Goal: Task Accomplishment & Management: Manage account settings

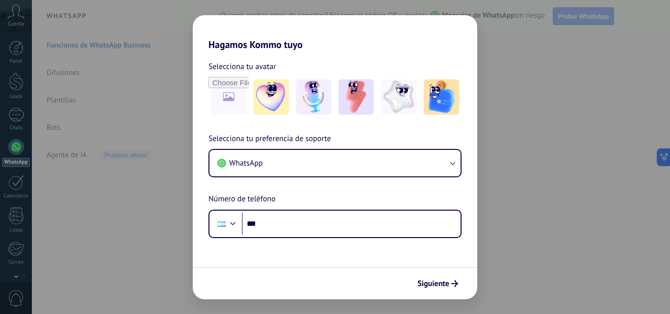
click at [397, 266] on form "Selecciona tu avatar Selecciona tu preferencia de soporte WhatsApp Número de te…" at bounding box center [335, 175] width 285 height 249
drag, startPoint x: 308, startPoint y: 189, endPoint x: 308, endPoint y: 131, distance: 57.4
click at [308, 187] on div "Selecciona tu preferencia de soporte WhatsApp Número de teléfono Phone ***" at bounding box center [335, 185] width 285 height 105
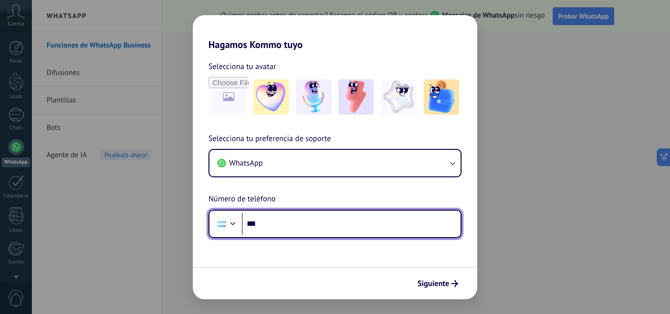
click at [271, 227] on input "***" at bounding box center [351, 224] width 219 height 23
type input "**********"
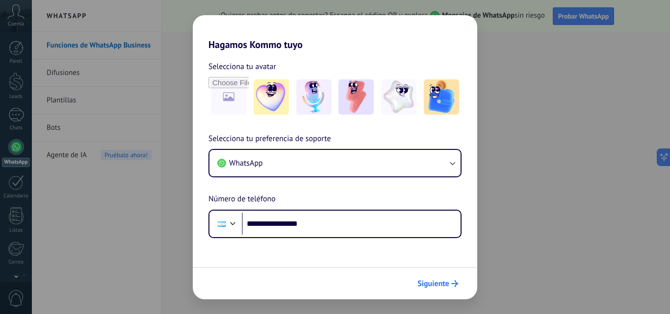
click at [434, 282] on span "Siguiente" at bounding box center [433, 284] width 32 height 7
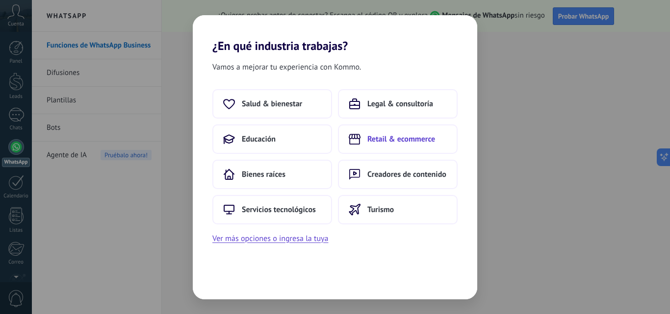
click at [418, 139] on span "Retail & ecommerce" at bounding box center [401, 139] width 68 height 10
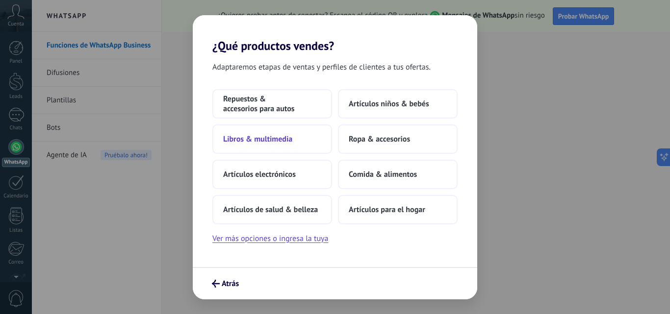
click at [274, 143] on span "Libros & multimedia" at bounding box center [257, 139] width 69 height 10
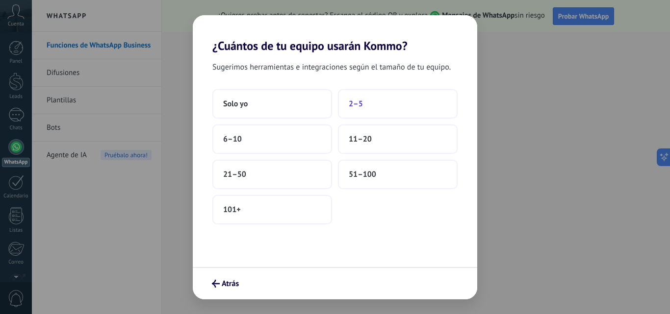
click at [362, 106] on span "2–5" at bounding box center [356, 104] width 14 height 10
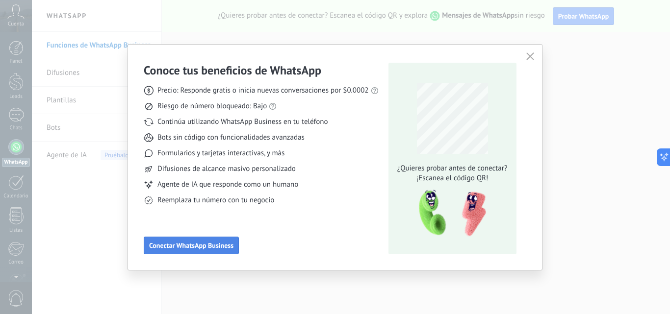
click at [212, 246] on span "Conectar WhatsApp Business" at bounding box center [191, 245] width 84 height 7
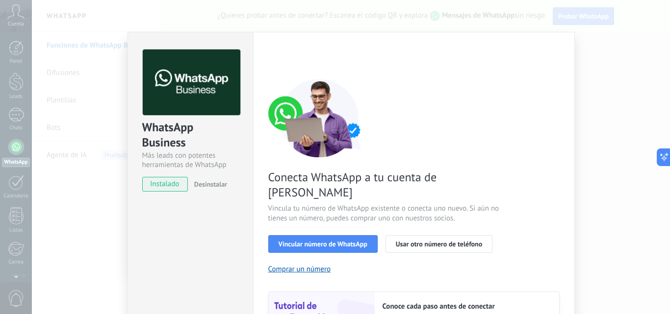
click at [160, 184] on span "instalado" at bounding box center [165, 184] width 45 height 15
click at [255, 233] on div "Configuraciones Autorizaciones This tab logs the users who have granted integra…" at bounding box center [414, 223] width 322 height 383
click at [360, 241] on span "Vincular número de WhatsApp" at bounding box center [323, 244] width 89 height 7
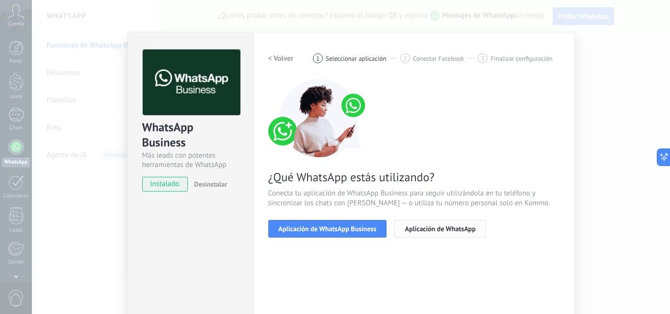
click at [405, 229] on span "Aplicación de WhatsApp" at bounding box center [440, 229] width 71 height 7
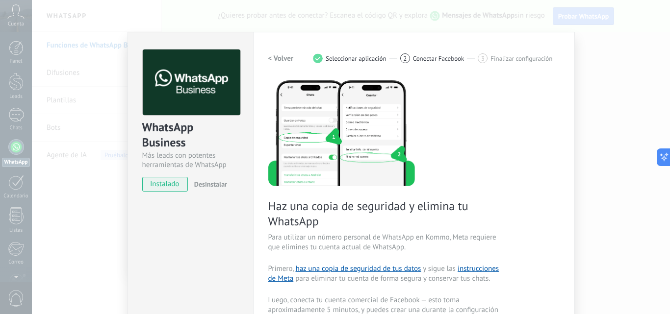
click at [283, 62] on h2 "< Volver" at bounding box center [281, 58] width 26 height 9
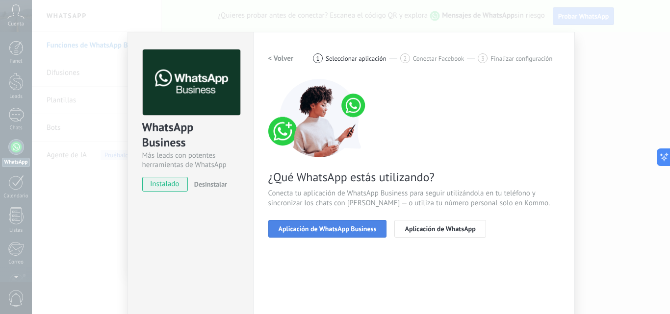
click at [331, 231] on span "Aplicación de WhatsApp Business" at bounding box center [328, 229] width 98 height 7
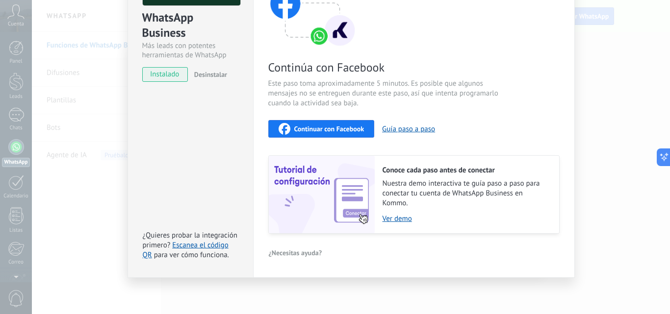
scroll to position [12, 0]
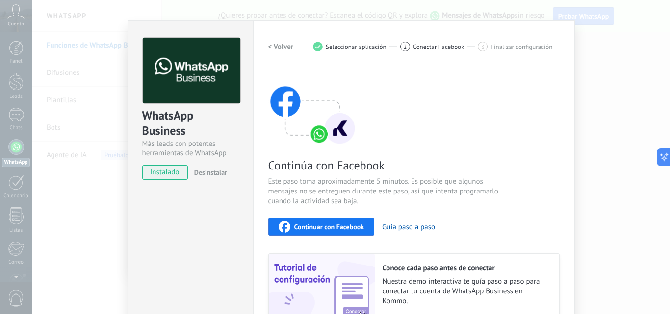
click at [281, 47] on h2 "< Volver" at bounding box center [281, 46] width 26 height 9
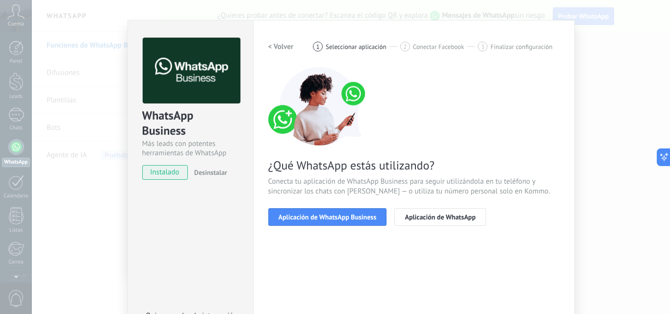
click at [281, 47] on h2 "< Volver" at bounding box center [281, 46] width 26 height 9
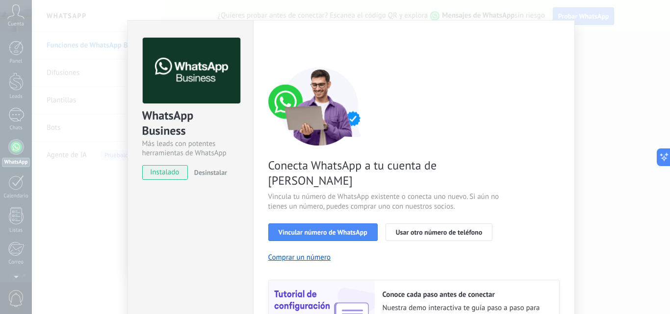
drag, startPoint x: 478, startPoint y: 180, endPoint x: 565, endPoint y: 187, distance: 87.6
click at [484, 192] on span "Vincula tu número de WhatsApp existente o conecta uno nuevo. Si aún no tienes u…" at bounding box center [384, 202] width 233 height 20
click at [579, 188] on div "WhatsApp Business Más leads con potentes herramientas de WhatsApp instalado Des…" at bounding box center [351, 157] width 638 height 314
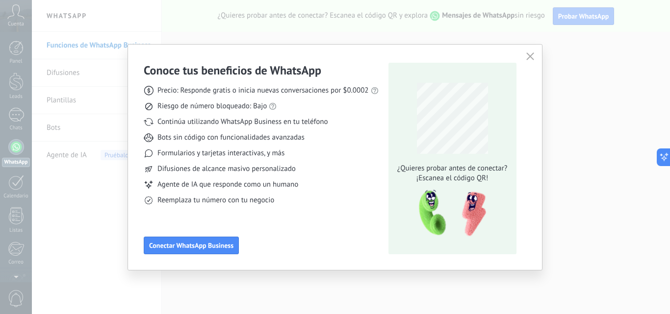
scroll to position [0, 0]
click at [358, 196] on div "Reemplaza tu número con tu negocio" at bounding box center [261, 201] width 235 height 10
click at [196, 245] on span "Conectar WhatsApp Business" at bounding box center [191, 245] width 84 height 7
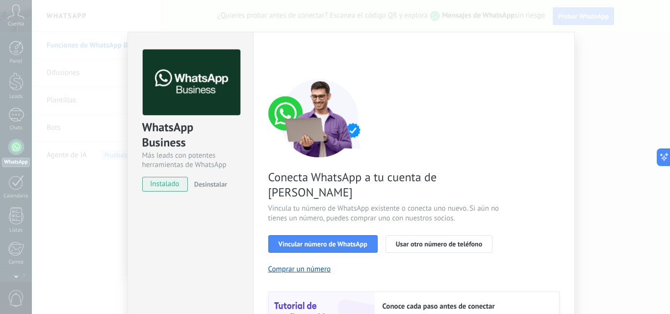
click at [177, 185] on span "instalado" at bounding box center [165, 184] width 45 height 15
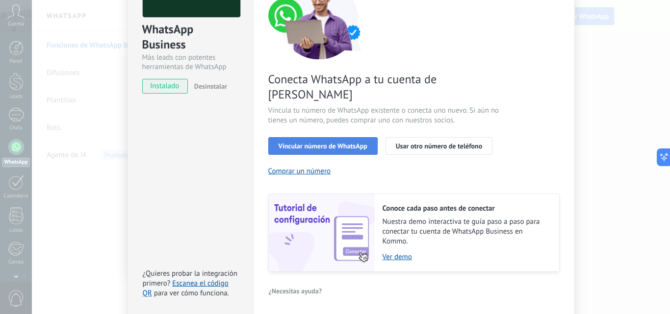
click at [319, 143] on span "Vincular número de WhatsApp" at bounding box center [323, 146] width 89 height 7
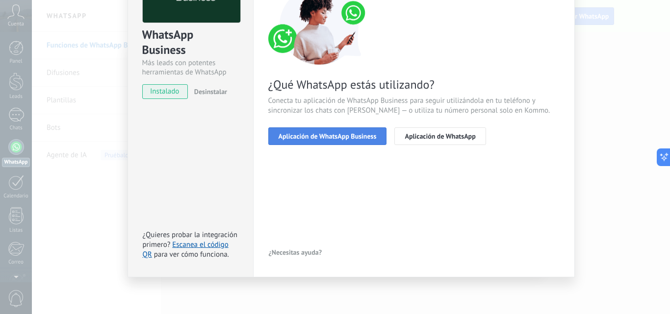
click at [318, 138] on span "Aplicación de WhatsApp Business" at bounding box center [328, 136] width 98 height 7
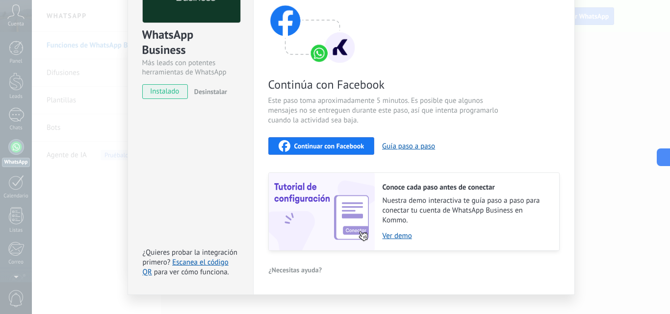
scroll to position [0, 0]
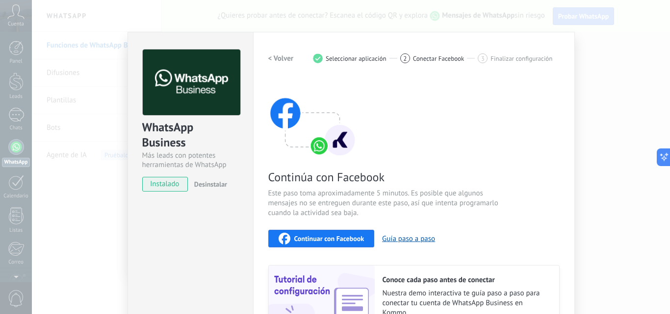
click at [345, 241] on span "Continuar con Facebook" at bounding box center [329, 238] width 70 height 7
click at [273, 60] on h2 "< Volver" at bounding box center [281, 58] width 26 height 9
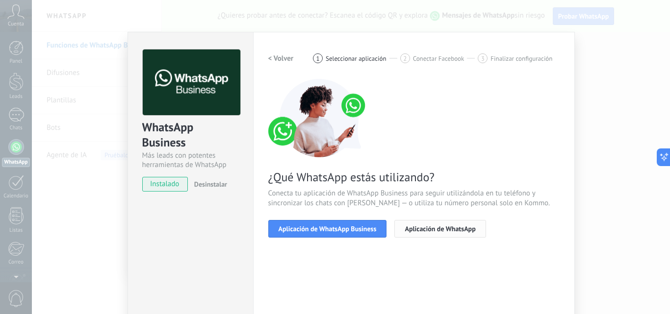
click at [415, 224] on button "Aplicación de WhatsApp" at bounding box center [439, 229] width 91 height 18
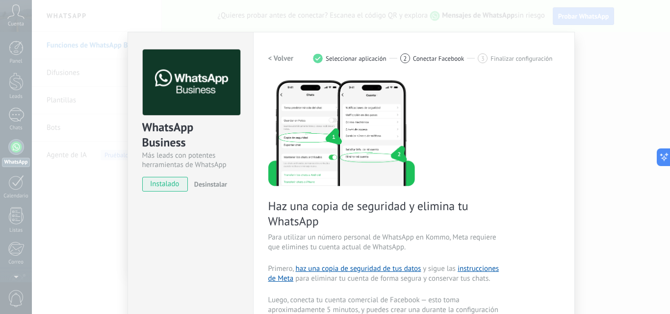
drag, startPoint x: 327, startPoint y: 60, endPoint x: 295, endPoint y: 62, distance: 32.5
click at [319, 62] on div "1 Seleccionar aplicación" at bounding box center [356, 58] width 87 height 10
click at [287, 62] on h2 "< Volver" at bounding box center [281, 58] width 26 height 9
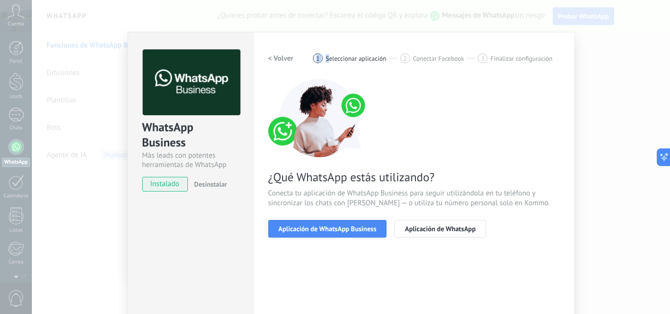
click at [287, 62] on h2 "< Volver" at bounding box center [281, 58] width 26 height 9
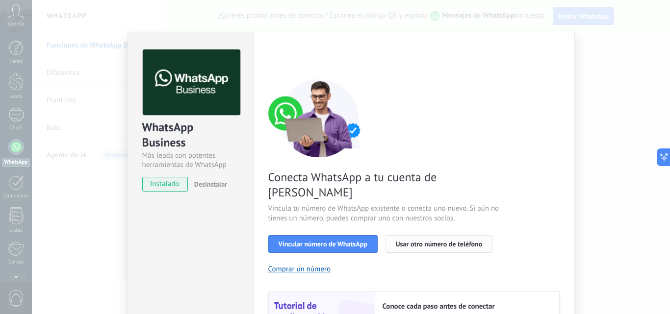
click at [446, 241] on span "Usar otro número de teléfono" at bounding box center [439, 244] width 86 height 7
click at [368, 83] on img at bounding box center [319, 118] width 103 height 78
click at [223, 101] on img at bounding box center [192, 83] width 98 height 66
drag, startPoint x: 635, startPoint y: 94, endPoint x: 670, endPoint y: 111, distance: 38.8
click at [642, 94] on div "WhatsApp Business Más leads con potentes herramientas de WhatsApp instalado Des…" at bounding box center [351, 157] width 638 height 314
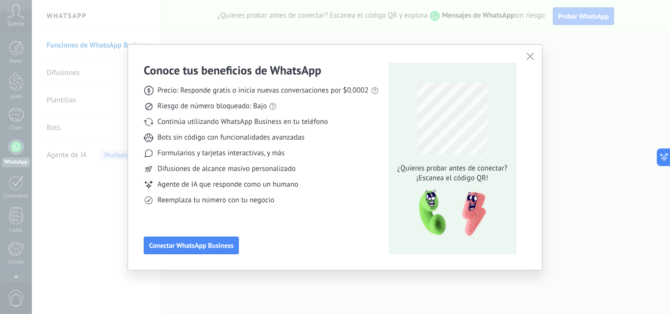
click at [533, 56] on icon "button" at bounding box center [530, 56] width 8 height 8
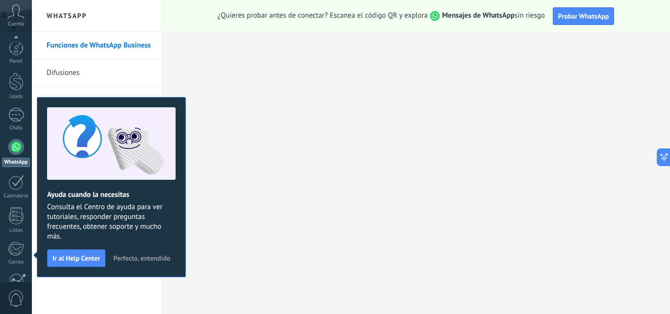
scroll to position [94, 0]
click at [14, 57] on div at bounding box center [16, 54] width 16 height 16
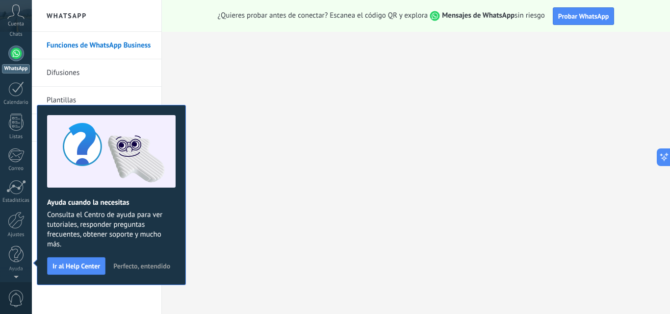
scroll to position [0, 0]
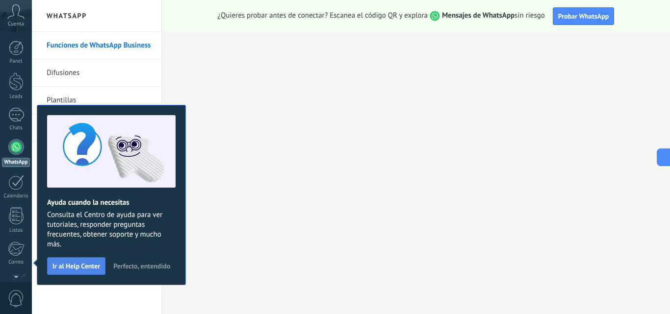
click at [94, 266] on span "Ir al Help Center" at bounding box center [76, 266] width 48 height 7
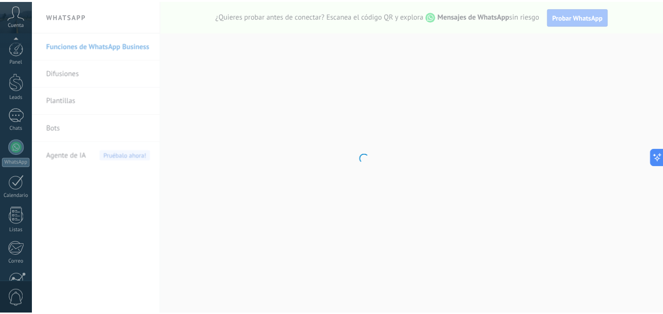
scroll to position [94, 0]
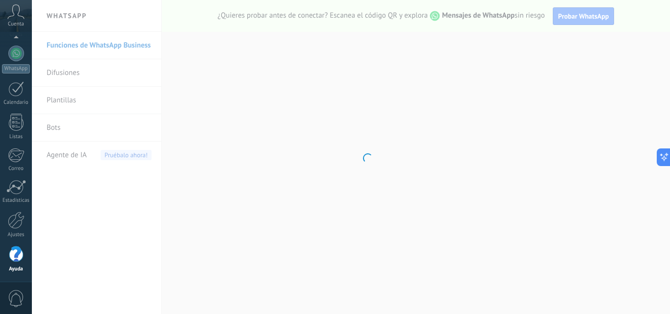
click at [125, 265] on body ".abccls-1,.abccls-2{fill-rule:evenodd}.abccls-2{fill:#fff} .abfcls-1{fill:none}…" at bounding box center [335, 157] width 670 height 314
click at [125, 261] on body ".abccls-1,.abccls-2{fill-rule:evenodd}.abccls-2{fill:#fff} .abfcls-1{fill:none}…" at bounding box center [335, 157] width 670 height 314
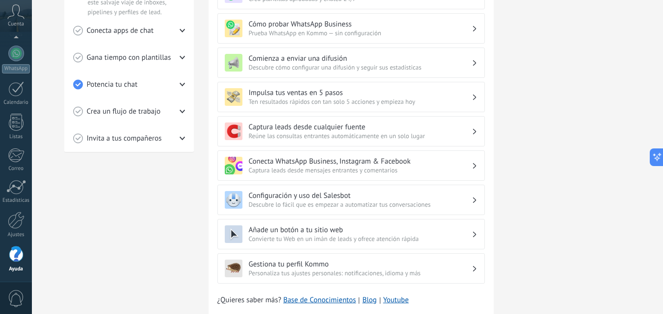
scroll to position [0, 0]
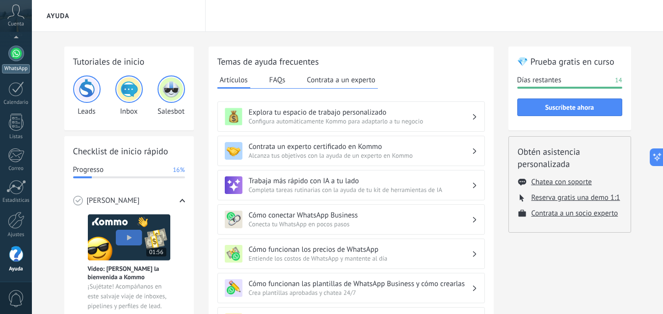
click at [16, 57] on div at bounding box center [16, 54] width 16 height 16
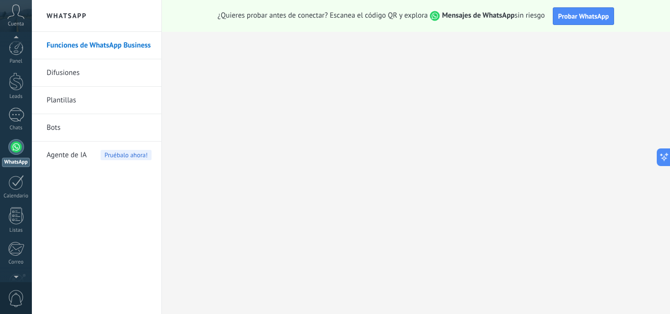
scroll to position [94, 0]
click at [14, 223] on div at bounding box center [16, 220] width 17 height 17
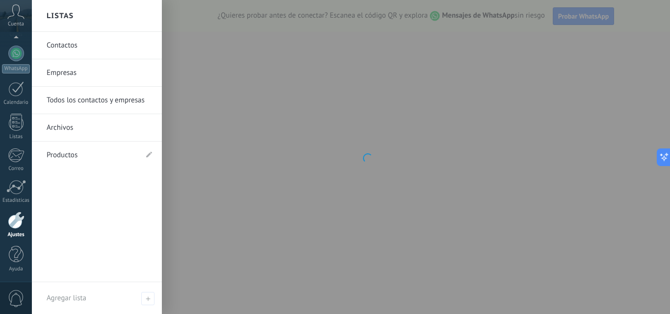
click at [67, 124] on link "Archivos" at bounding box center [99, 127] width 105 height 27
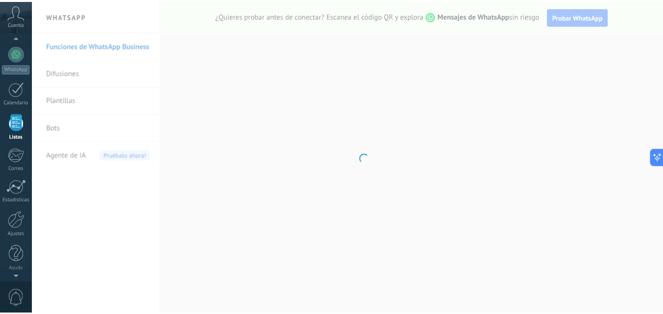
scroll to position [61, 0]
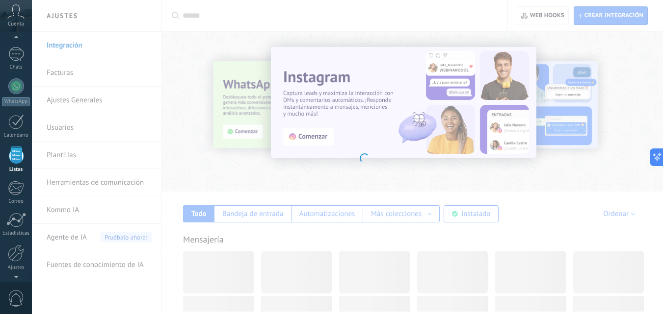
click at [421, 171] on body ".abccls-1,.abccls-2{fill-rule:evenodd}.abccls-2{fill:#fff} .abfcls-1{fill:none}…" at bounding box center [331, 157] width 663 height 314
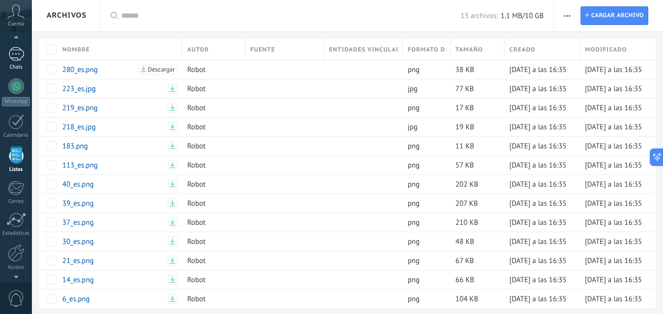
scroll to position [51, 0]
click at [18, 99] on div at bounding box center [16, 97] width 16 height 16
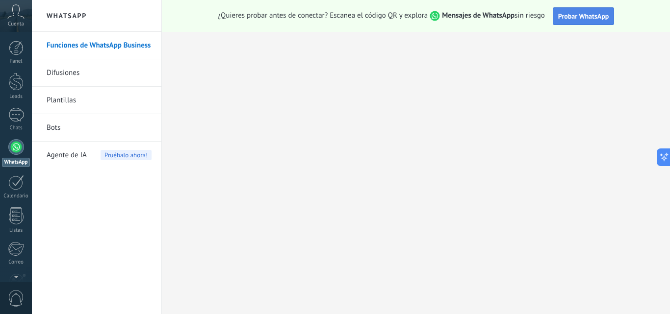
click at [574, 11] on button "Probar WhatsApp" at bounding box center [584, 16] width 62 height 18
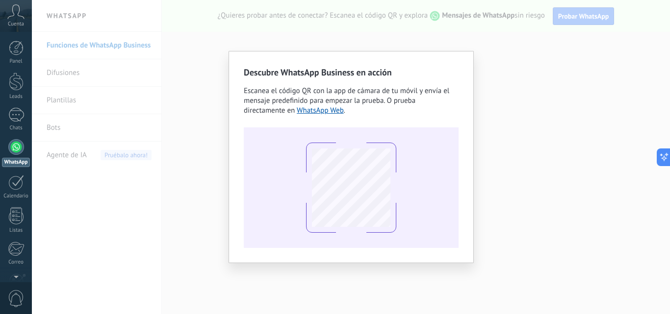
click at [535, 165] on div "Descubre WhatsApp Business en acción Escanea el código QR con la app de cámara …" at bounding box center [351, 157] width 638 height 314
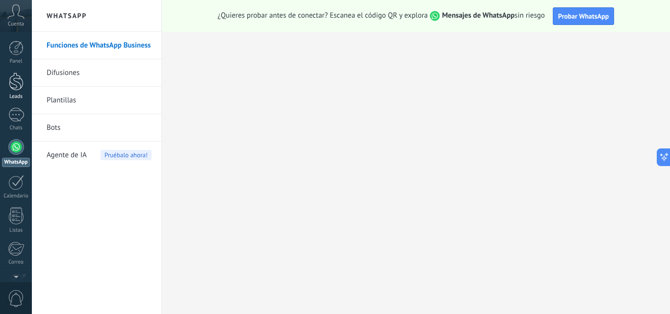
click at [19, 80] on div at bounding box center [16, 82] width 15 height 18
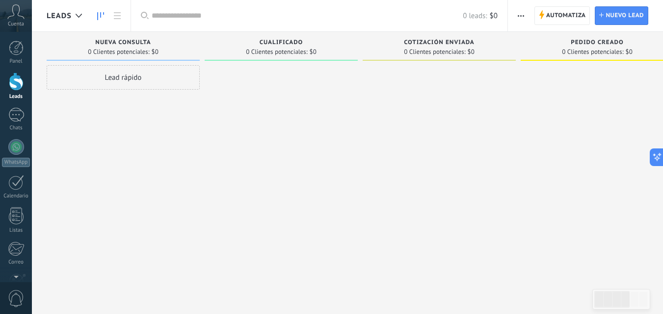
click at [19, 12] on use at bounding box center [16, 11] width 17 height 14
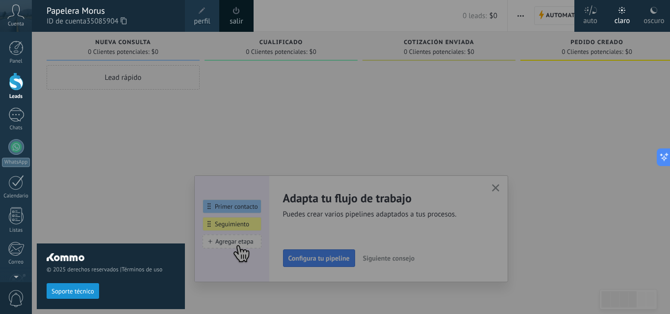
click at [148, 125] on div "© 2025 derechos reservados | Términos de uso Soporte técnico" at bounding box center [111, 173] width 148 height 283
click at [508, 185] on div at bounding box center [367, 157] width 670 height 314
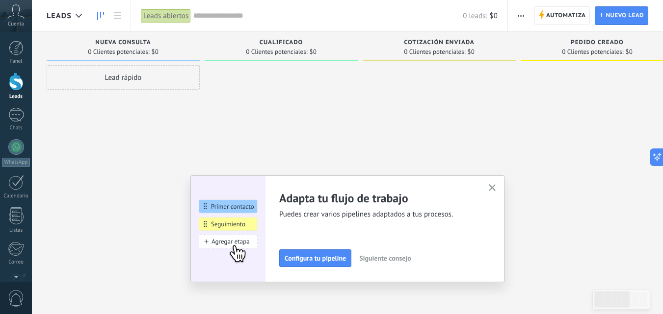
click at [11, 19] on div "Cuenta" at bounding box center [16, 16] width 32 height 32
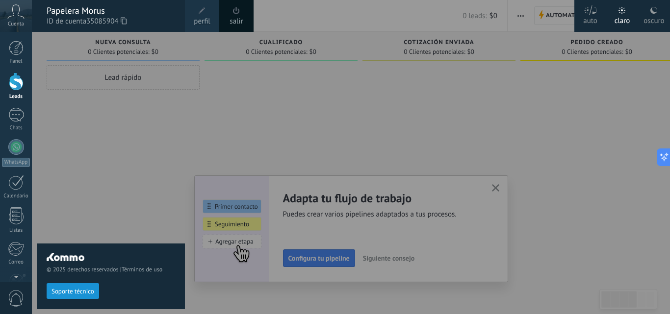
click at [647, 17] on div "oscuro" at bounding box center [654, 19] width 21 height 26
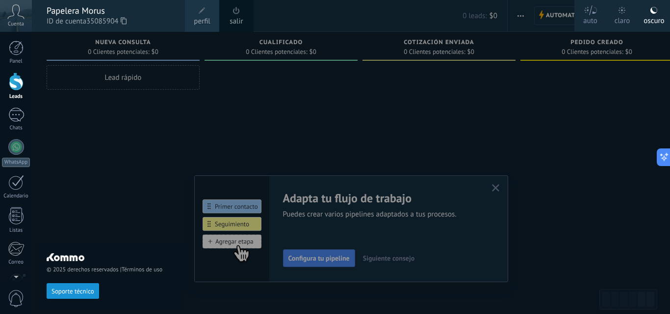
click at [574, 99] on div at bounding box center [367, 157] width 670 height 314
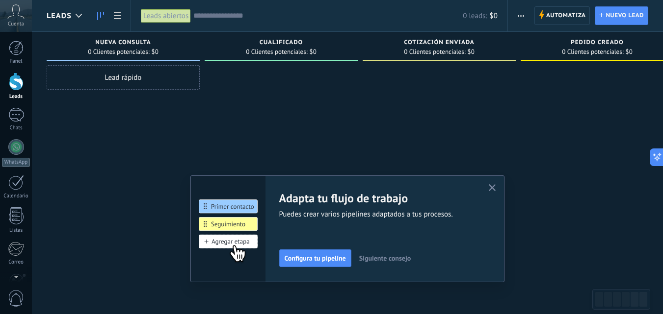
drag, startPoint x: 496, startPoint y: 186, endPoint x: 469, endPoint y: 177, distance: 28.1
click at [495, 185] on icon "button" at bounding box center [492, 187] width 7 height 7
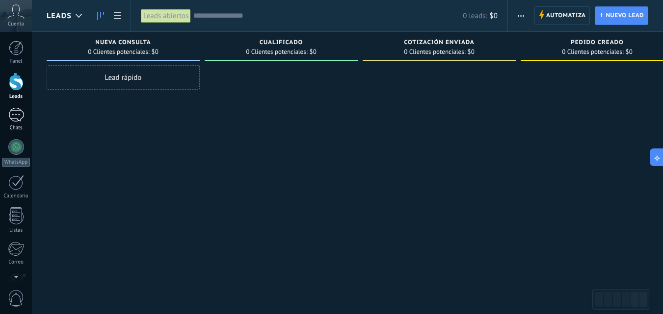
click at [8, 118] on div at bounding box center [16, 115] width 16 height 14
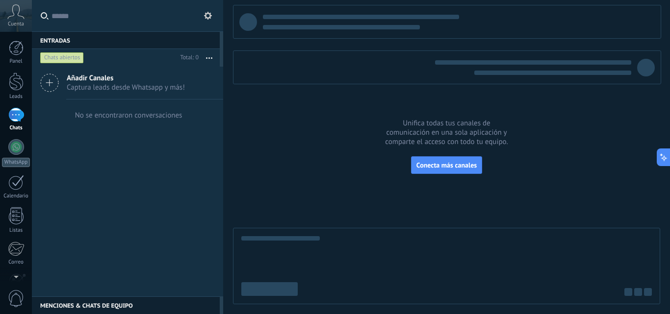
drag, startPoint x: 14, startPoint y: 79, endPoint x: 303, endPoint y: 0, distance: 300.0
click at [14, 79] on div at bounding box center [16, 82] width 15 height 18
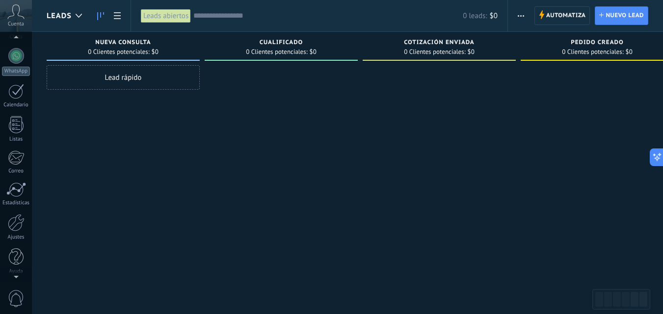
scroll to position [94, 0]
click at [18, 230] on link "Ajustes" at bounding box center [16, 225] width 32 height 26
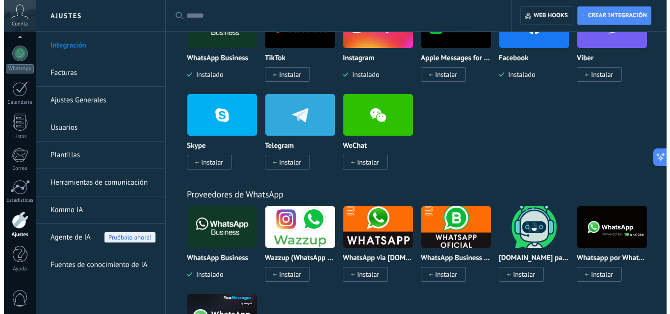
scroll to position [147, 0]
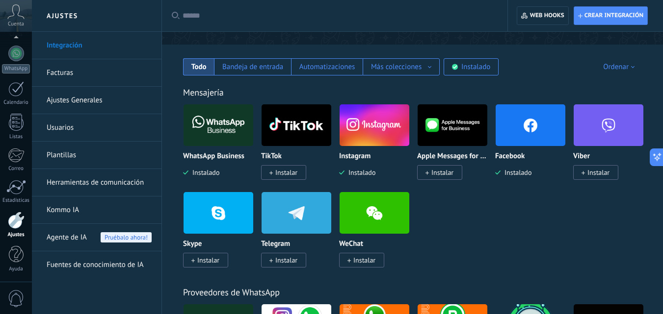
click at [213, 132] on img at bounding box center [218, 126] width 70 height 48
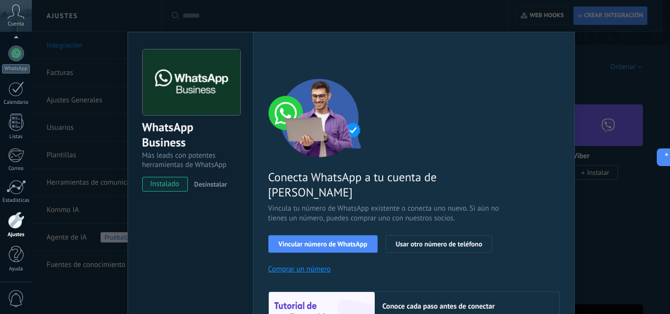
drag, startPoint x: 163, startPoint y: 183, endPoint x: 170, endPoint y: 182, distance: 7.4
click at [164, 183] on span "instalado" at bounding box center [165, 184] width 45 height 15
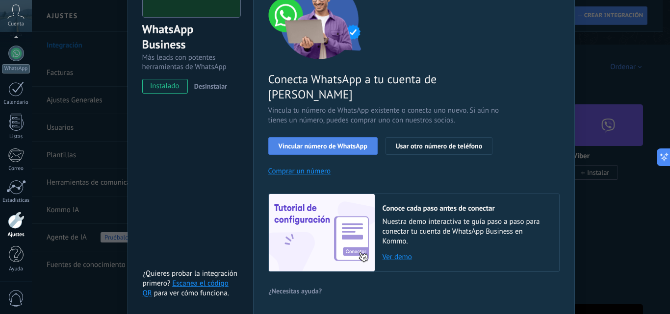
click at [337, 137] on button "Vincular número de WhatsApp" at bounding box center [322, 146] width 109 height 18
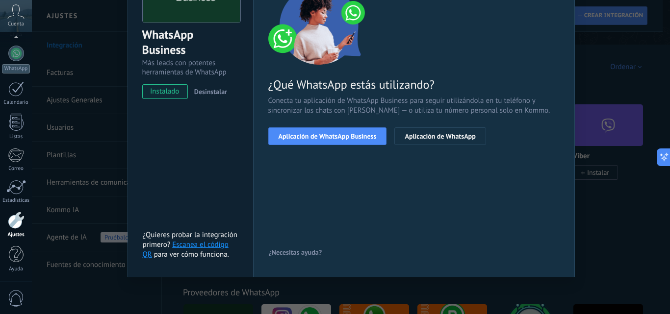
scroll to position [93, 0]
click at [337, 139] on span "Aplicación de WhatsApp Business" at bounding box center [328, 136] width 98 height 7
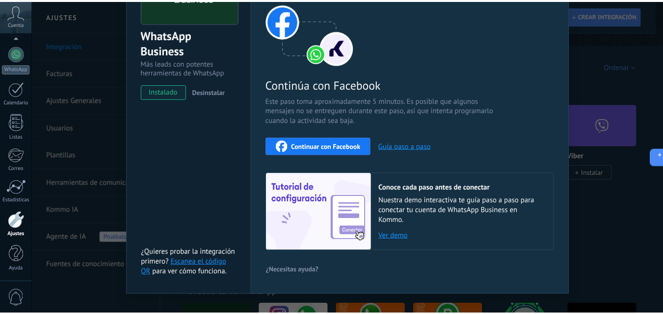
scroll to position [0, 0]
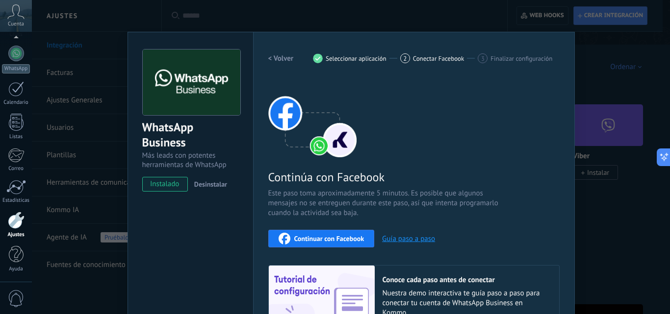
click at [334, 239] on span "Continuar con Facebook" at bounding box center [329, 238] width 70 height 7
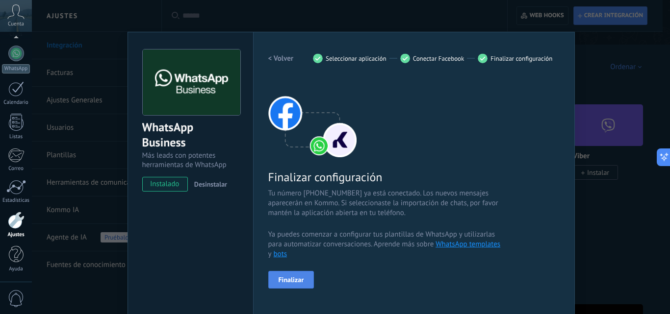
click at [302, 281] on button "Finalizar" at bounding box center [291, 280] width 46 height 18
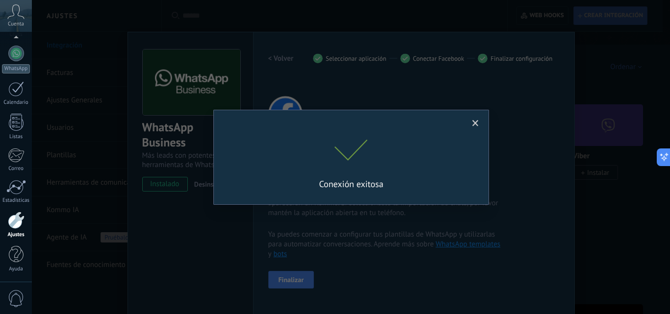
click at [378, 180] on p "Conexión exitosa" at bounding box center [351, 184] width 245 height 11
click at [481, 126] on span at bounding box center [475, 123] width 16 height 17
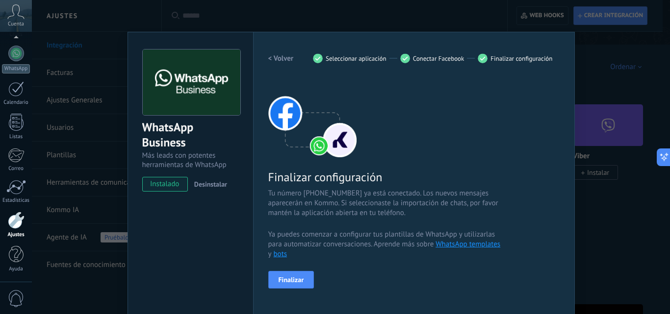
click at [468, 156] on div "Finalizar configuración Tu número [PHONE_NUMBER] ya está conectado. Los nuevos …" at bounding box center [413, 184] width 291 height 210
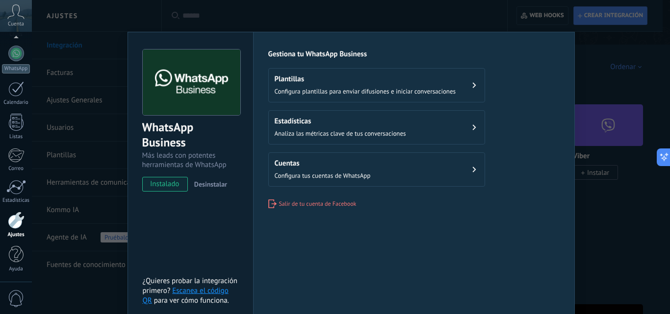
click at [440, 89] on span "Configura plantillas para enviar difusiones e iniciar conversaciones" at bounding box center [365, 91] width 181 height 8
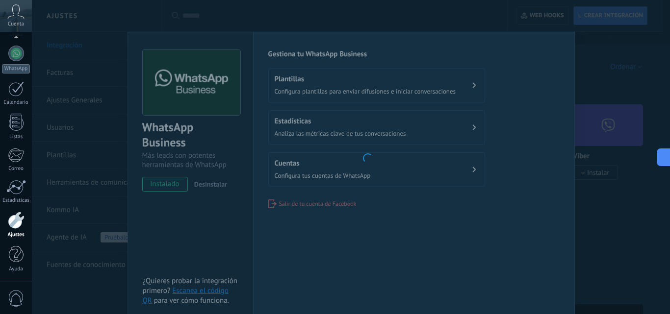
click at [588, 167] on body ".abccls-1,.abccls-2{fill-rule:evenodd}.abccls-2{fill:#fff} .abfcls-1{fill:none}…" at bounding box center [335, 10] width 670 height 314
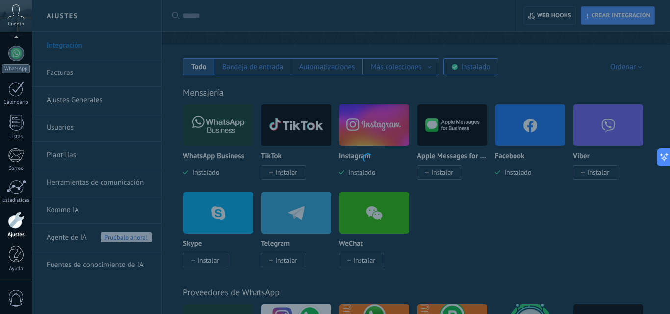
click at [585, 167] on body ".abccls-1,.abccls-2{fill-rule:evenodd}.abccls-2{fill:#fff} .abfcls-1{fill:none}…" at bounding box center [335, 10] width 670 height 314
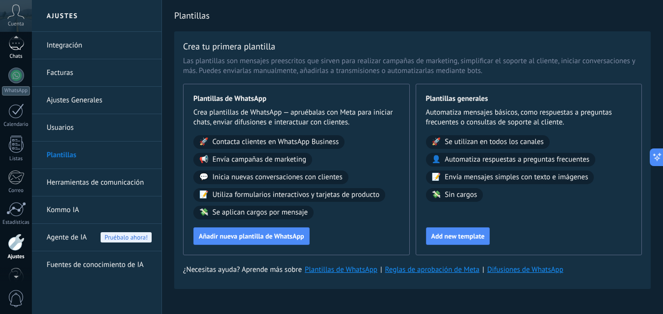
scroll to position [70, 0]
click at [17, 82] on div at bounding box center [16, 77] width 16 height 16
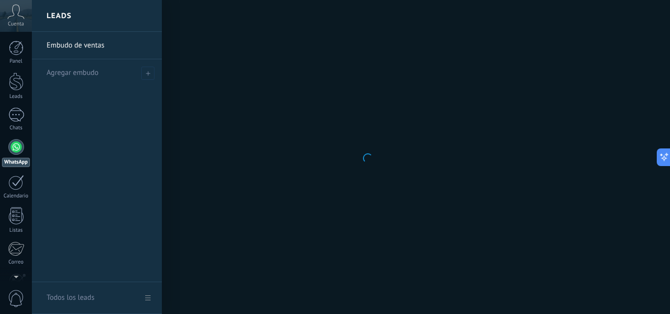
click at [139, 159] on div "Embudo de ventas Agregar embudo" at bounding box center [97, 157] width 130 height 251
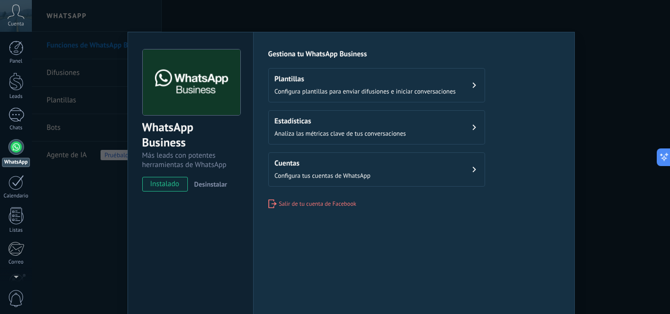
click at [595, 169] on div "WhatsApp Business Más leads con potentes herramientas de WhatsApp instalado Des…" at bounding box center [351, 157] width 638 height 314
click at [303, 167] on h2 "Cuentas" at bounding box center [323, 163] width 96 height 9
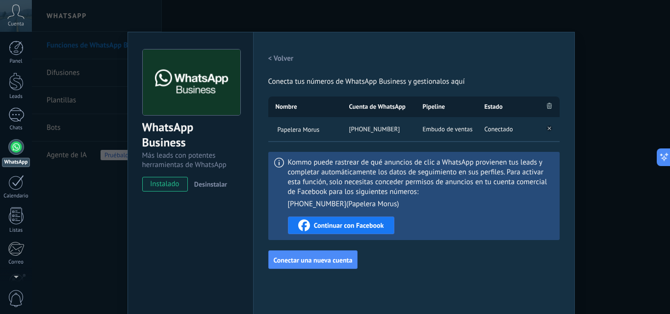
scroll to position [46, 0]
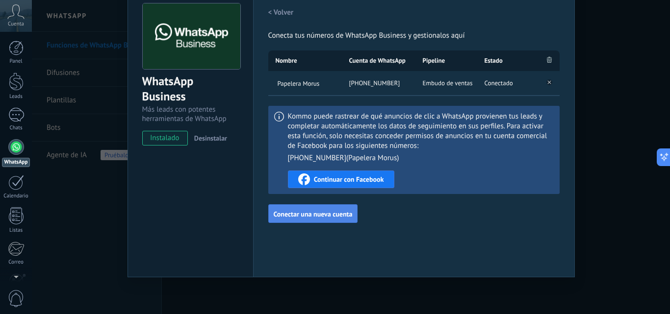
click at [308, 208] on button "Conectar una nueva cuenta" at bounding box center [313, 214] width 90 height 19
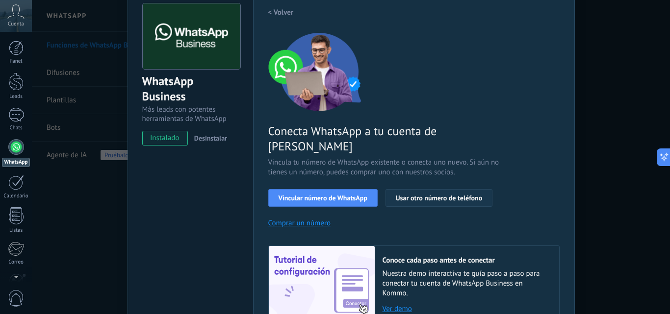
scroll to position [121, 0]
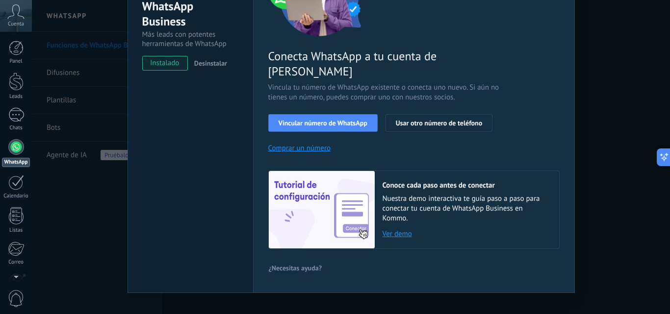
click at [608, 186] on div "WhatsApp Business Más leads con potentes herramientas de WhatsApp instalado Des…" at bounding box center [351, 157] width 638 height 314
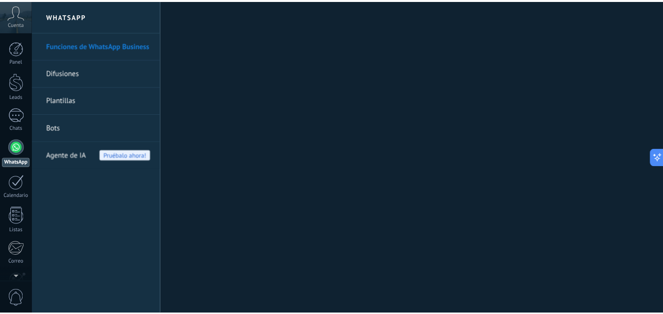
scroll to position [0, 0]
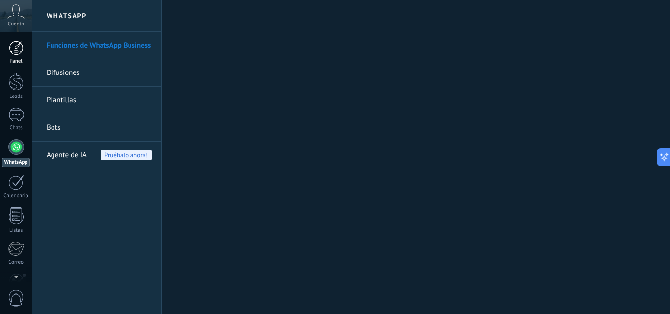
click at [17, 59] on div "Panel" at bounding box center [16, 61] width 28 height 6
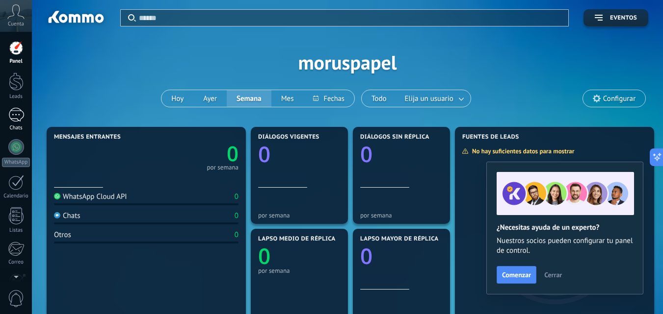
scroll to position [147, 0]
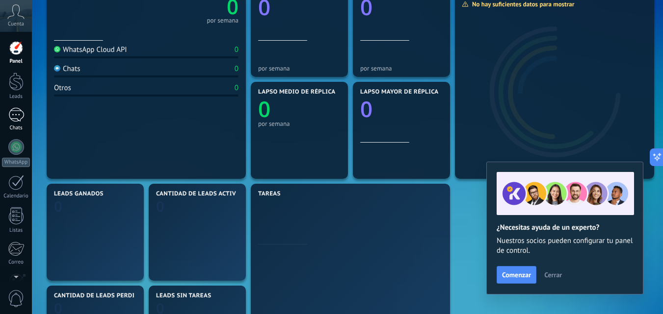
click at [20, 115] on div at bounding box center [16, 115] width 16 height 14
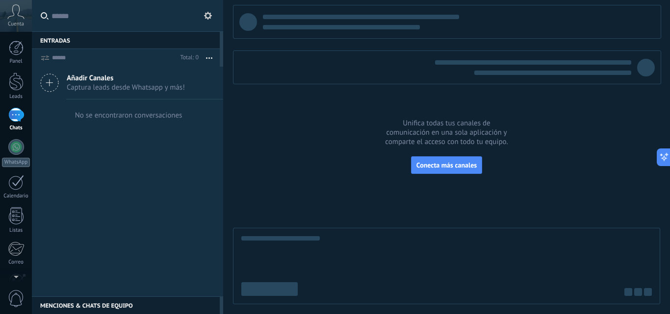
click at [283, 204] on div at bounding box center [446, 155] width 427 height 300
click at [336, 263] on div at bounding box center [446, 266] width 427 height 77
click at [19, 147] on div at bounding box center [16, 147] width 16 height 16
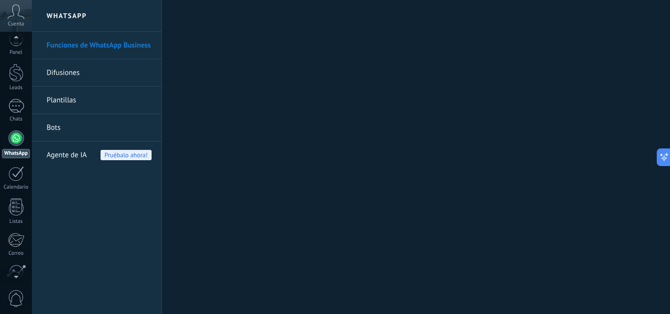
click at [20, 281] on div at bounding box center [16, 275] width 32 height 15
click at [69, 248] on div "Funciones de WhatsApp Business Difusiones Plantillas Bots Agente de IA Pruébalo…" at bounding box center [96, 173] width 129 height 283
click at [75, 45] on link "Funciones de WhatsApp Business" at bounding box center [99, 45] width 105 height 27
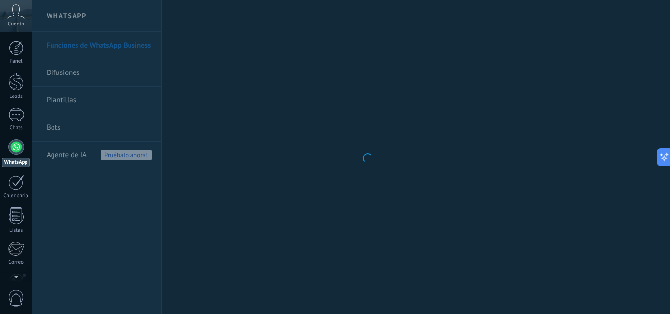
click at [188, 131] on body ".abccls-1,.abccls-2{fill-rule:evenodd}.abccls-2{fill:#fff} .abfcls-1{fill:none}…" at bounding box center [335, 157] width 670 height 314
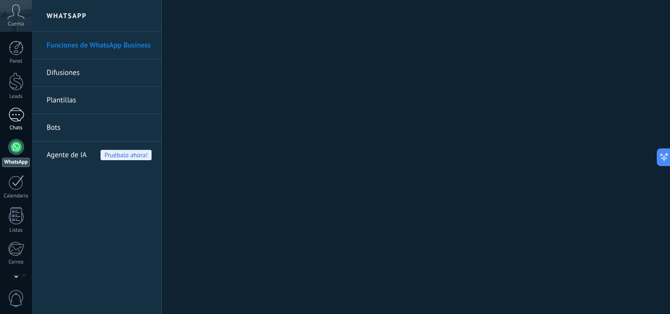
click at [12, 115] on div at bounding box center [16, 115] width 16 height 14
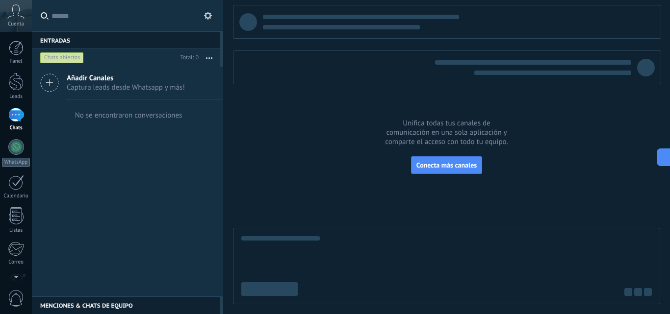
click at [117, 83] on span "Captura leads desde Whatsapp y más!" at bounding box center [126, 87] width 118 height 9
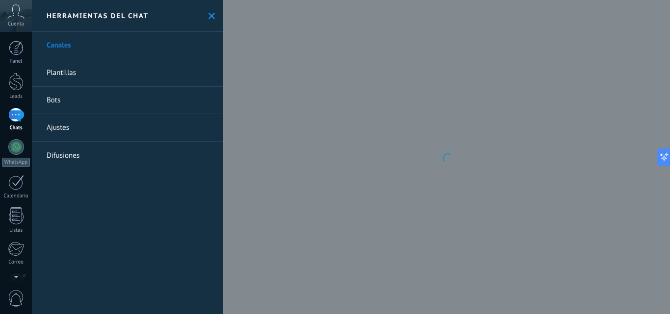
click at [123, 207] on div "Canales Plantillas Bots Ajustes Difusiones" at bounding box center [127, 173] width 191 height 283
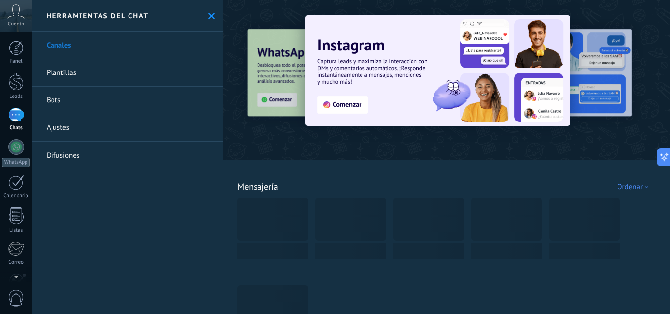
click at [208, 15] on use at bounding box center [211, 16] width 6 height 6
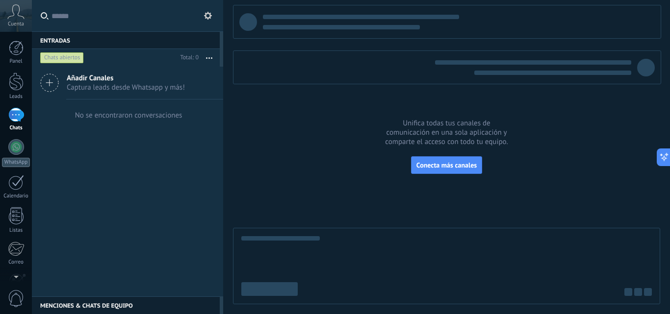
click at [15, 21] on span "Cuenta" at bounding box center [16, 24] width 16 height 6
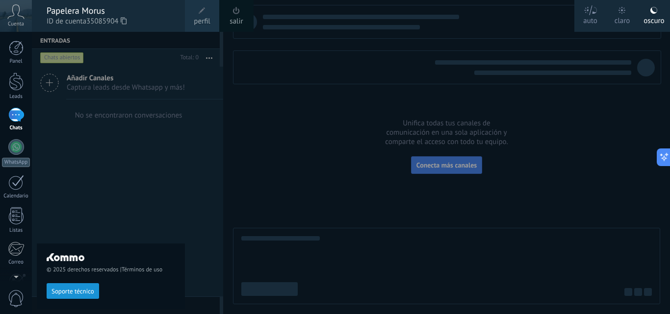
click at [15, 21] on span "Cuenta" at bounding box center [16, 24] width 16 height 6
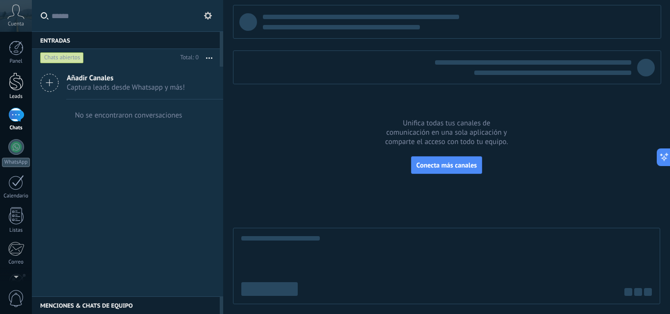
click at [15, 86] on div at bounding box center [16, 82] width 15 height 18
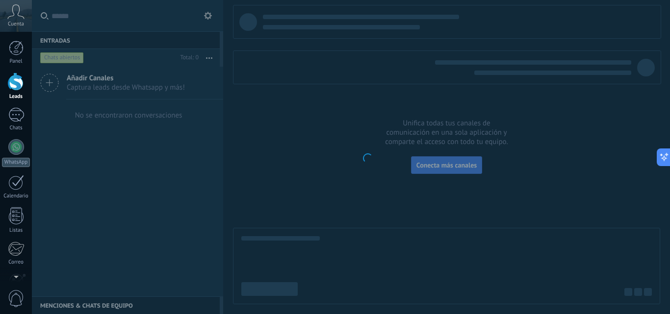
drag, startPoint x: 204, startPoint y: 298, endPoint x: 197, endPoint y: 314, distance: 17.4
click at [203, 298] on body ".abccls-1,.abccls-2{fill-rule:evenodd}.abccls-2{fill:#fff} .abfcls-1{fill:none}…" at bounding box center [335, 157] width 670 height 314
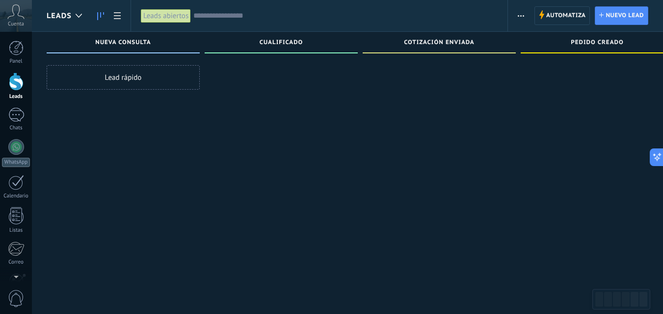
click at [304, 242] on div at bounding box center [281, 158] width 153 height 186
